Goal: Transaction & Acquisition: Purchase product/service

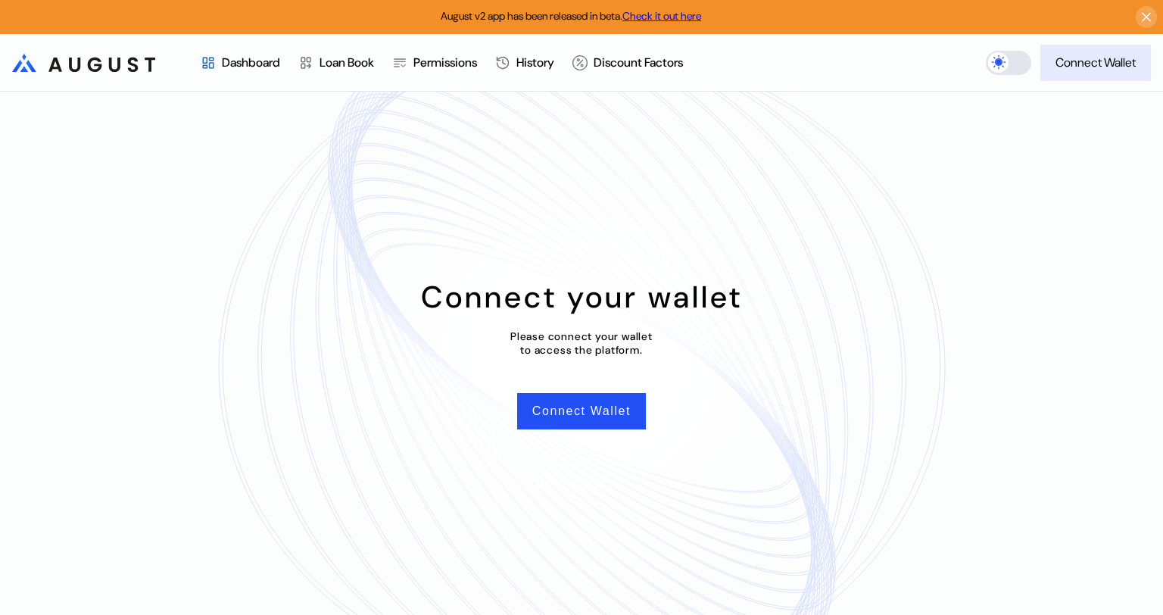
click at [1094, 73] on button "Connect Wallet" at bounding box center [1095, 63] width 111 height 36
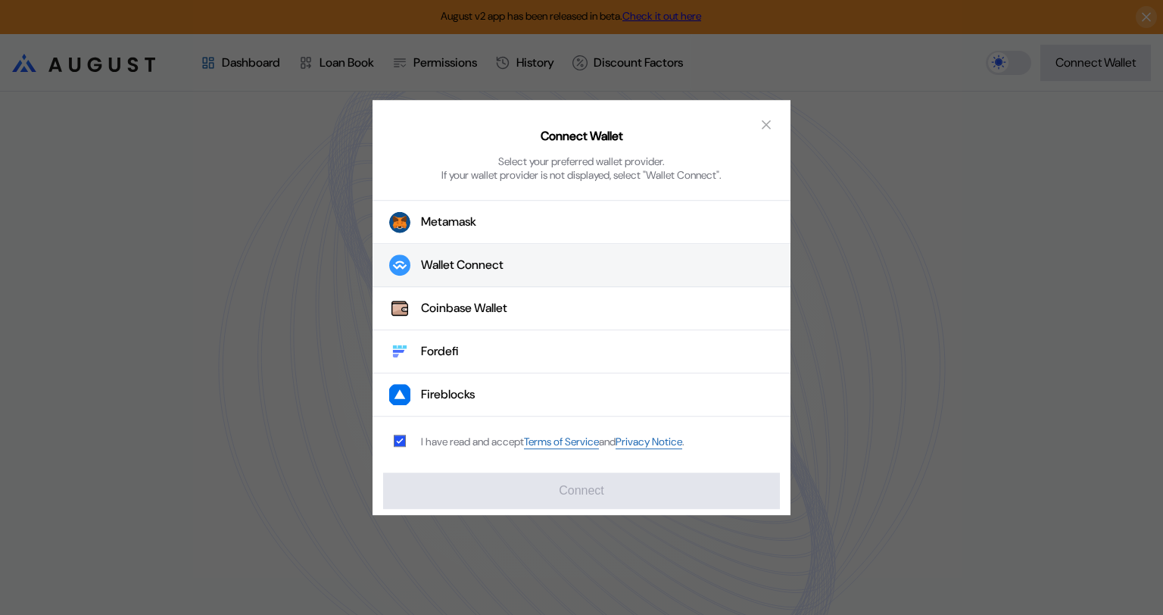
click at [479, 269] on div "Wallet Connect" at bounding box center [462, 265] width 82 height 16
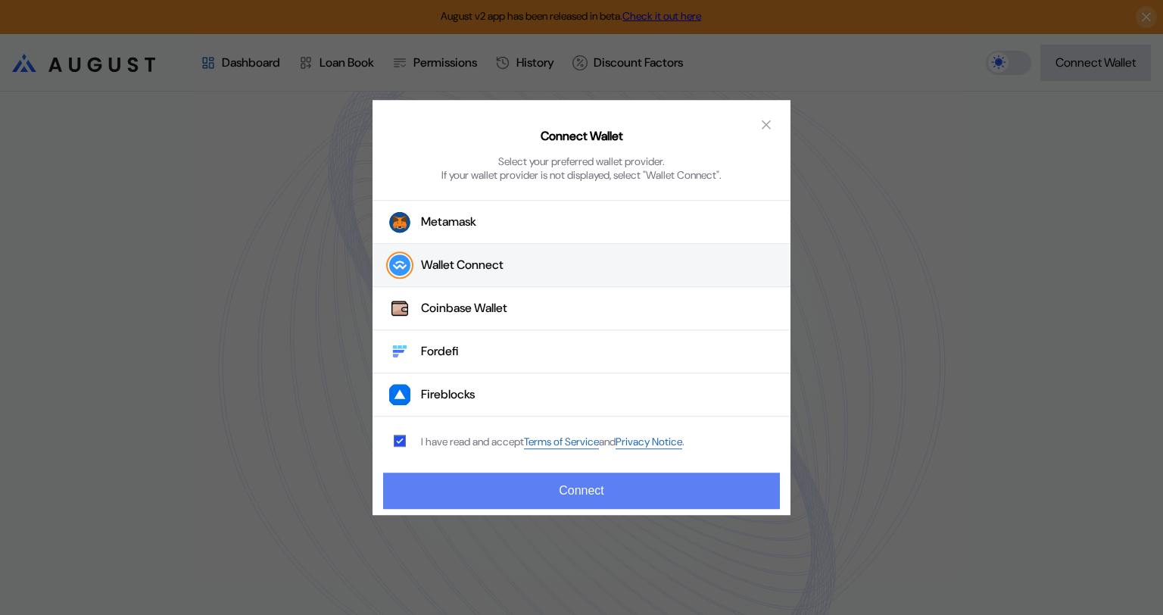
click at [593, 487] on button "Connect" at bounding box center [581, 490] width 397 height 36
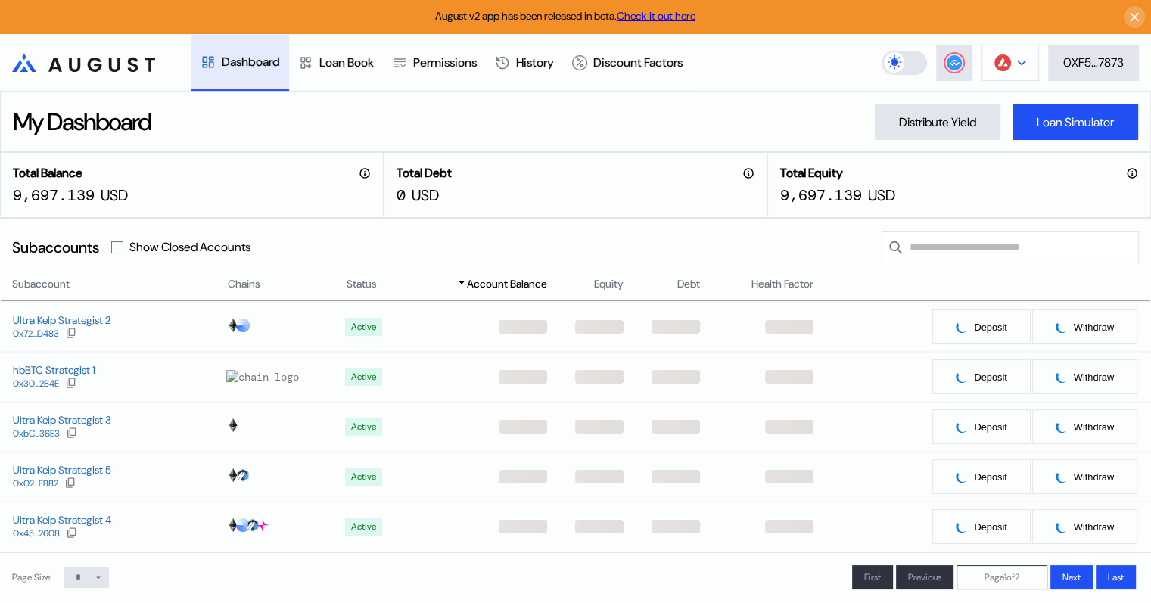
click at [1017, 64] on icon at bounding box center [1021, 63] width 9 height 6
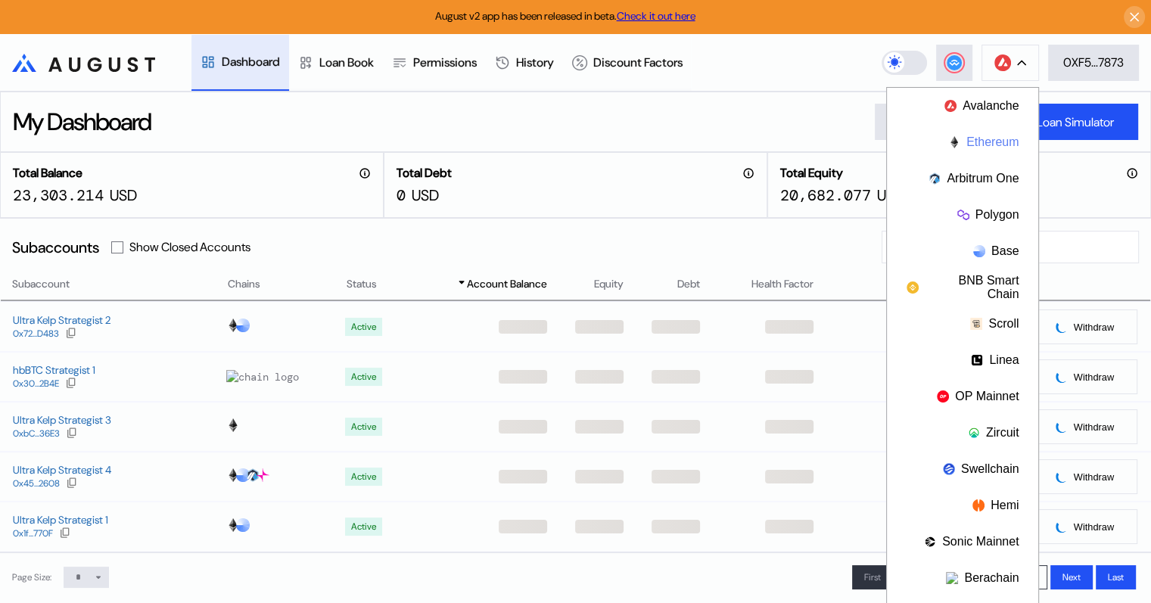
click at [987, 139] on button "Ethereum" at bounding box center [962, 142] width 151 height 36
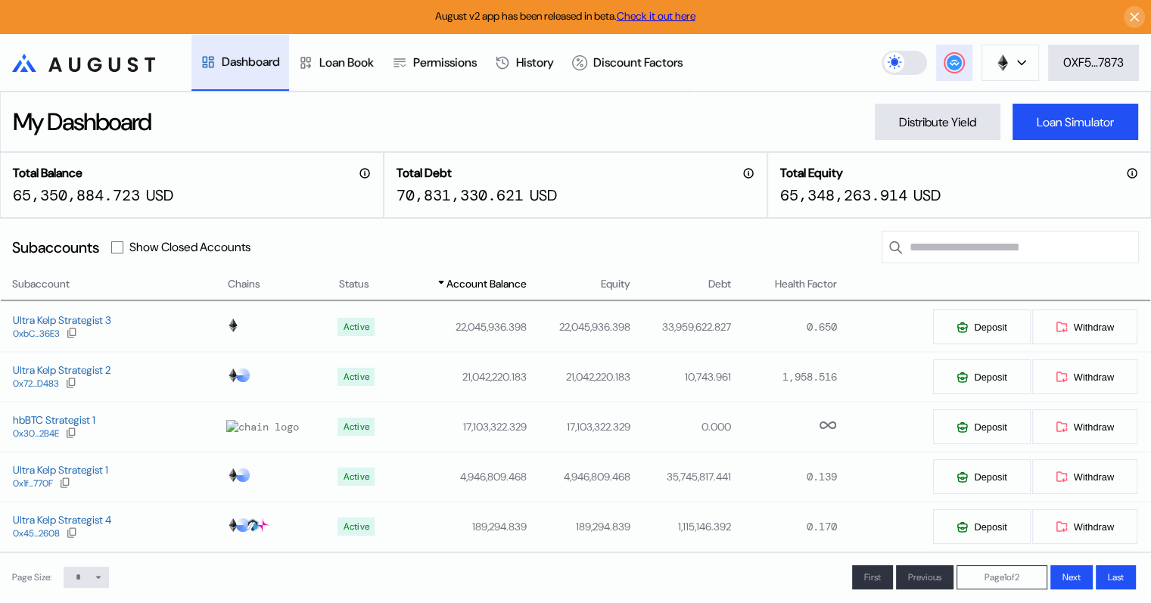
click at [956, 58] on circle at bounding box center [954, 62] width 15 height 15
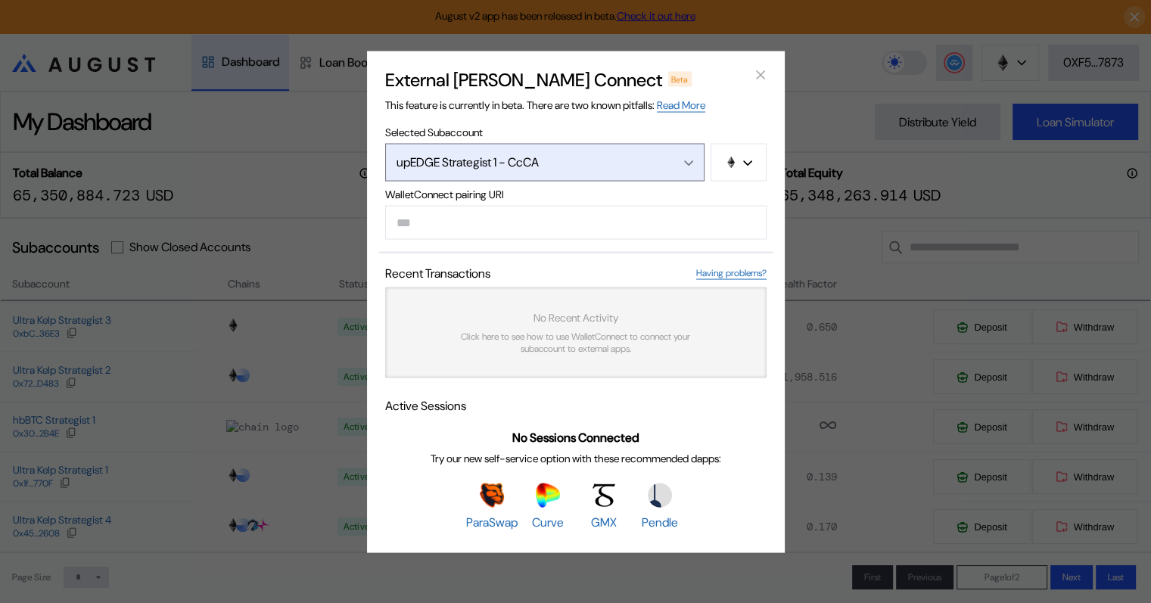
click at [690, 160] on icon "Open menu" at bounding box center [688, 163] width 9 height 6
click at [687, 157] on div "Open menu" at bounding box center [685, 162] width 17 height 14
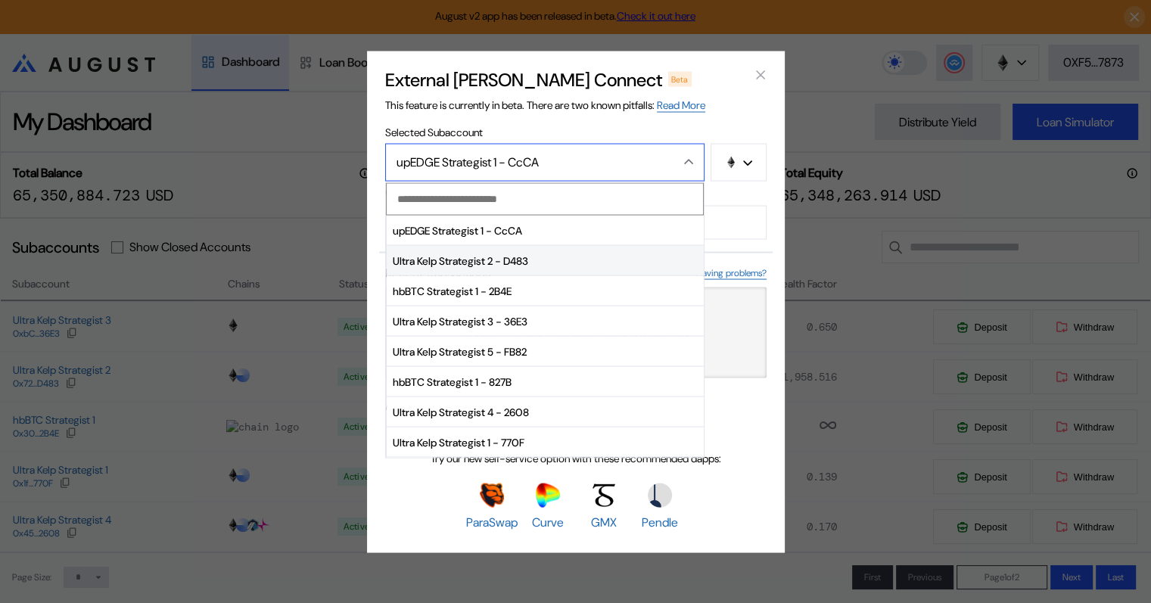
click at [463, 259] on span "Ultra Kelp Strategist 2 - D483" at bounding box center [545, 261] width 317 height 30
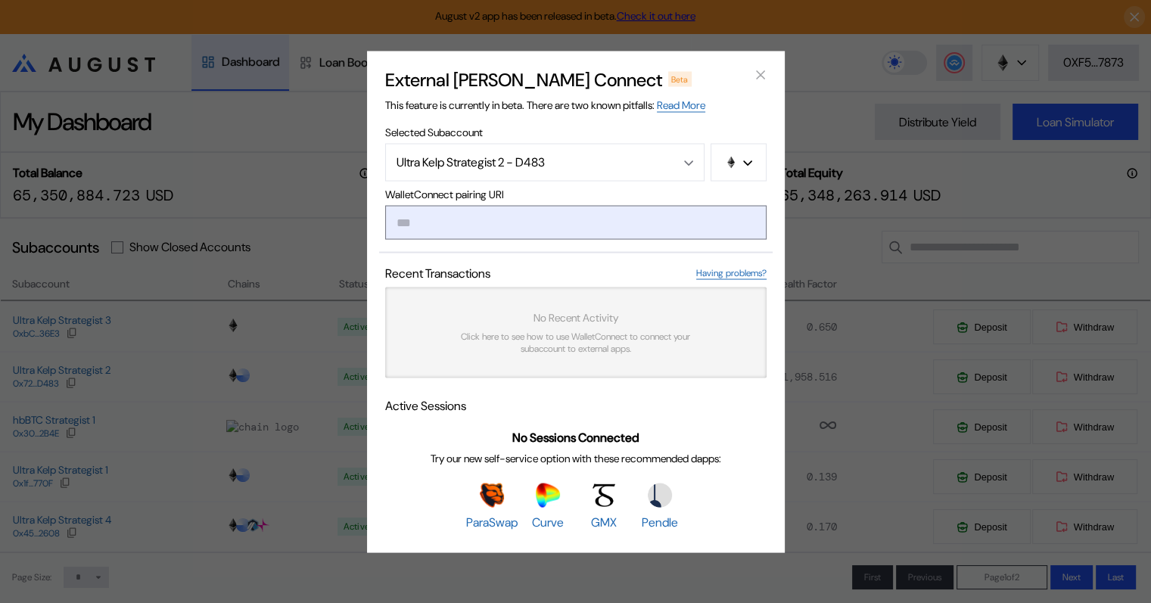
click at [478, 222] on input "modal" at bounding box center [575, 222] width 381 height 34
paste input "**********"
type input "**********"
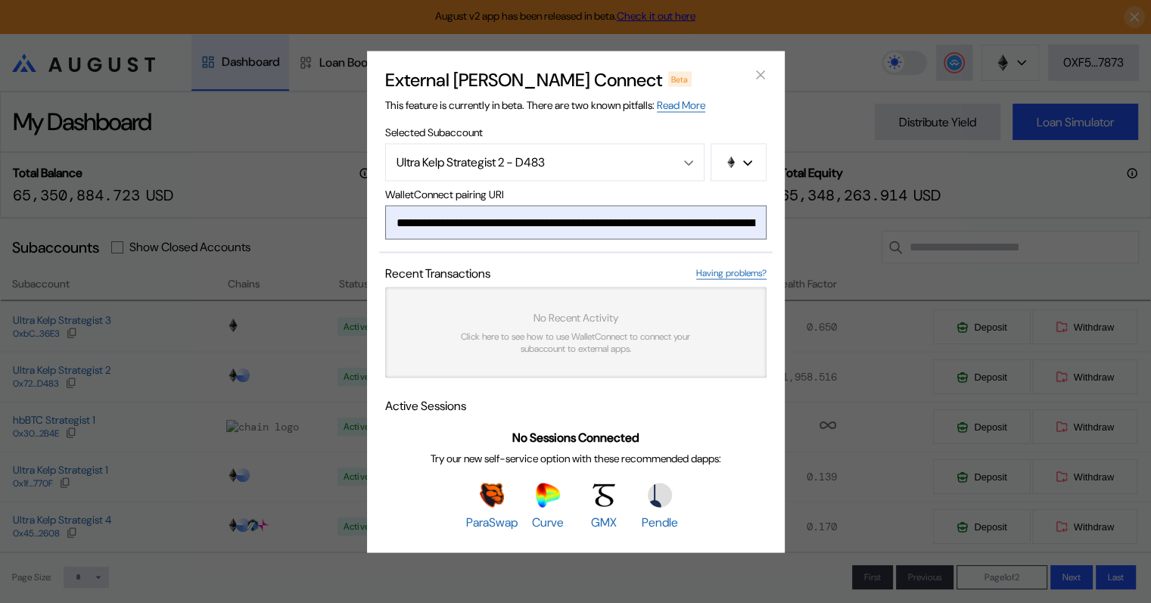
scroll to position [0, 895]
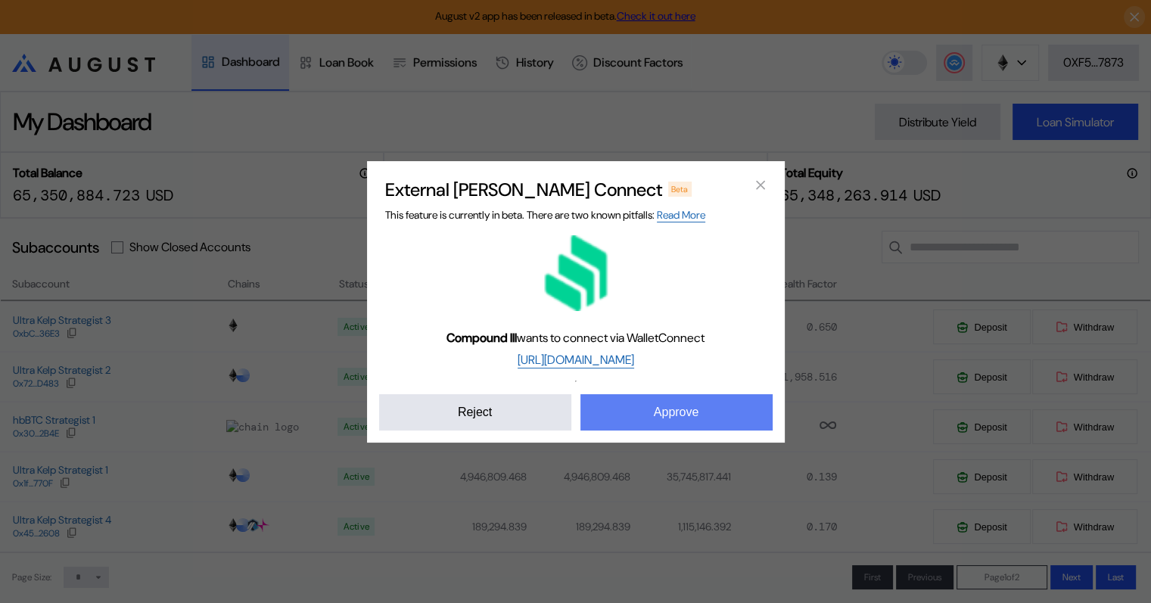
click at [675, 411] on button "Approve" at bounding box center [677, 412] width 192 height 36
